Goal: Find specific page/section: Find specific page/section

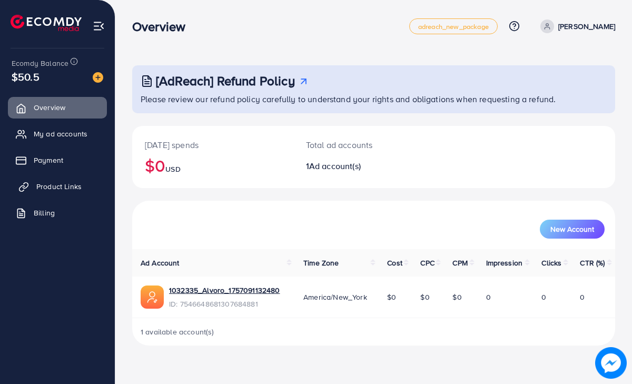
click at [68, 186] on span "Product Links" at bounding box center [58, 186] width 45 height 11
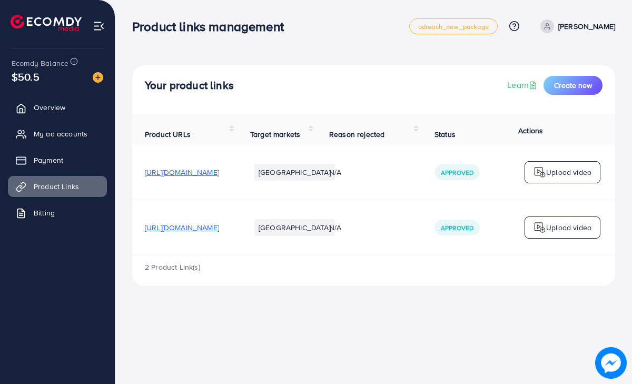
click at [219, 177] on span "[URL][DOMAIN_NAME]" at bounding box center [182, 172] width 74 height 11
copy span "collections"
click at [133, 162] on td "[URL][DOMAIN_NAME]" at bounding box center [184, 172] width 105 height 55
copy span "[URL][DOMAIN_NAME]"
drag, startPoint x: 139, startPoint y: 177, endPoint x: 304, endPoint y: 185, distance: 165.7
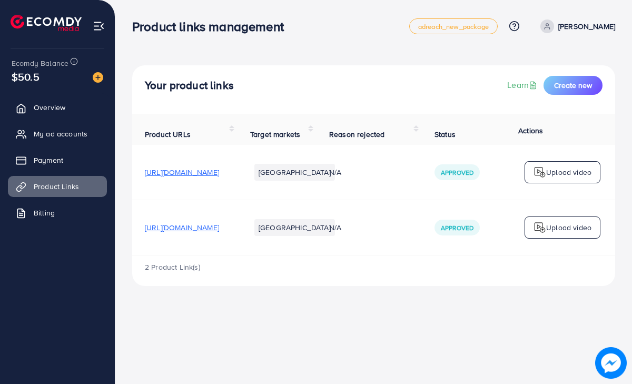
click at [238, 185] on td "[URL][DOMAIN_NAME]" at bounding box center [184, 172] width 105 height 55
